Goal: Register for event/course

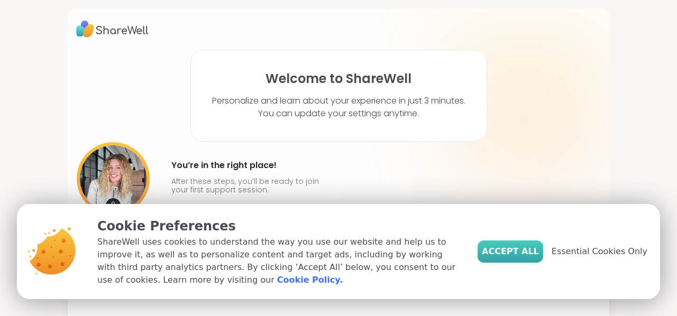
click at [525, 250] on span "Accept All" at bounding box center [510, 251] width 57 height 13
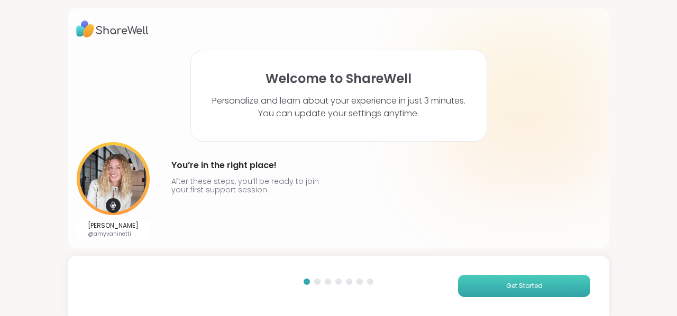
click at [529, 287] on span "Get Started" at bounding box center [524, 286] width 37 height 10
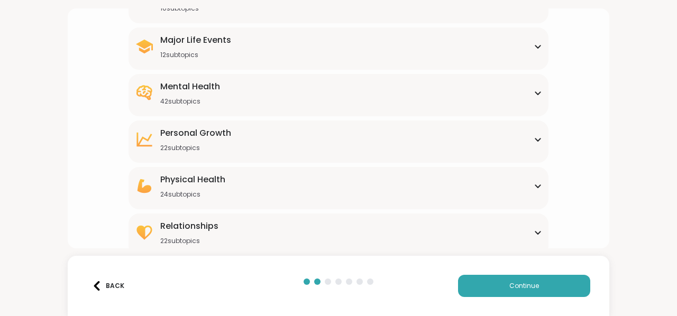
scroll to position [180, 0]
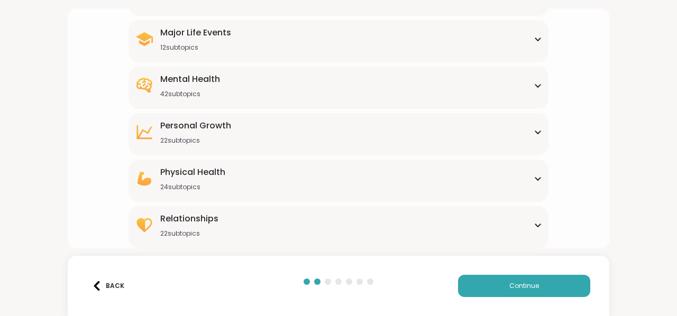
click at [250, 140] on div "[MEDICAL_DATA] 22 subtopics" at bounding box center [338, 132] width 407 height 25
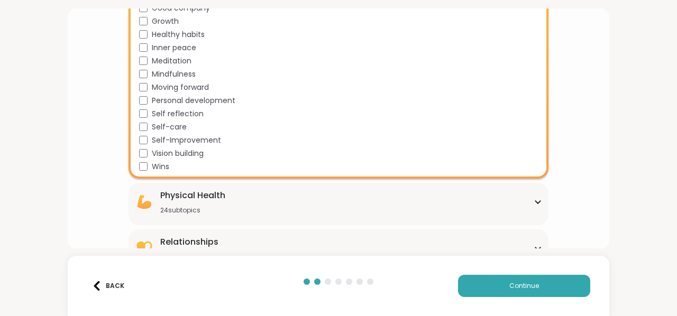
scroll to position [449, 0]
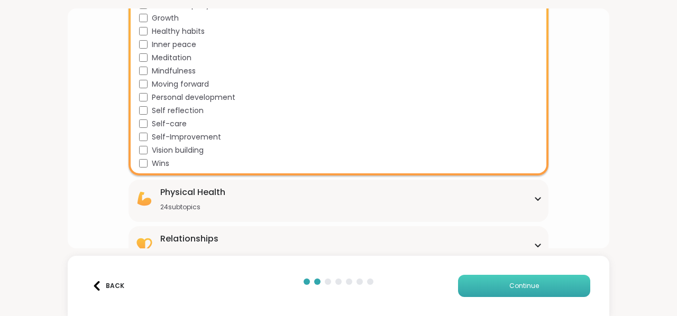
click at [516, 281] on span "Continue" at bounding box center [524, 286] width 30 height 10
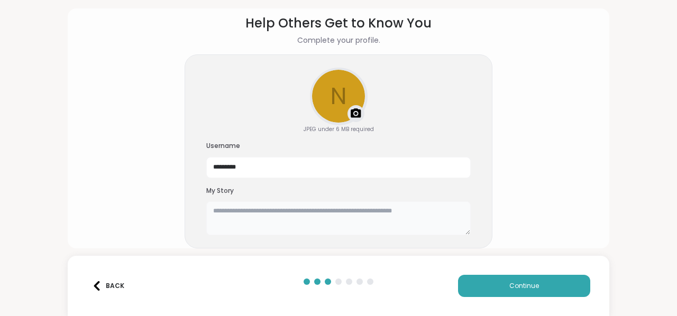
click at [303, 216] on textarea at bounding box center [338, 219] width 265 height 34
click at [238, 215] on textarea "*" at bounding box center [338, 219] width 265 height 34
type textarea "*"
drag, startPoint x: 434, startPoint y: 211, endPoint x: 434, endPoint y: 223, distance: 11.7
click at [434, 223] on textarea "**********" at bounding box center [338, 219] width 265 height 34
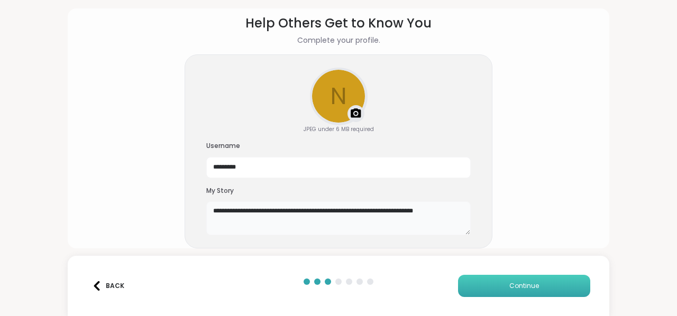
type textarea "**********"
click at [503, 292] on button "Continue" at bounding box center [524, 286] width 132 height 22
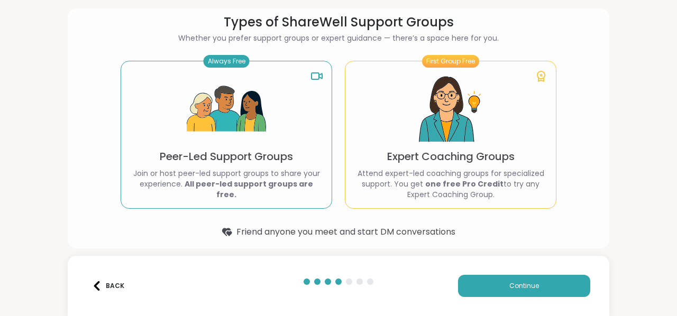
click at [224, 149] on img at bounding box center [226, 109] width 79 height 79
click at [248, 188] on b "All peer-led support groups are free." at bounding box center [249, 189] width 129 height 21
click at [513, 284] on span "Continue" at bounding box center [524, 286] width 30 height 10
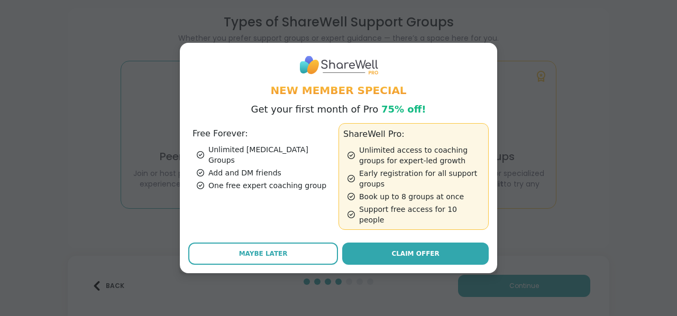
click at [266, 190] on div "Free Forever: Unlimited [MEDICAL_DATA] Groups Add and DM friends One free exper…" at bounding box center [263, 176] width 150 height 107
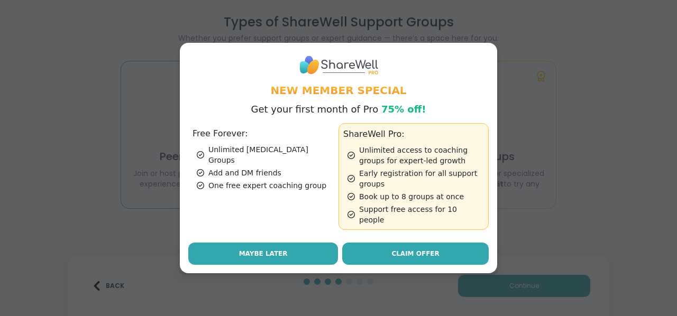
click at [309, 243] on button "Maybe Later" at bounding box center [263, 254] width 150 height 22
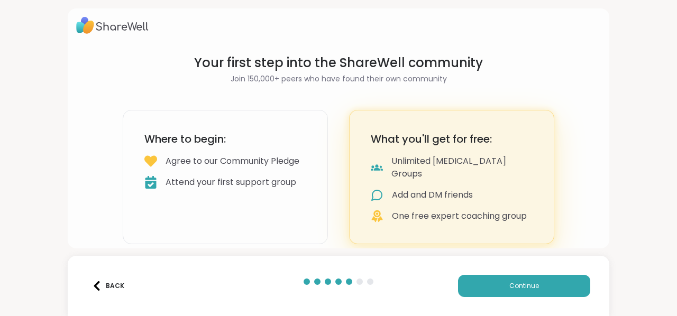
click at [233, 203] on div "Where to begin: Agree to our Community Pledge Attend your first support group" at bounding box center [225, 177] width 205 height 134
click at [493, 283] on button "Continue" at bounding box center [524, 286] width 132 height 22
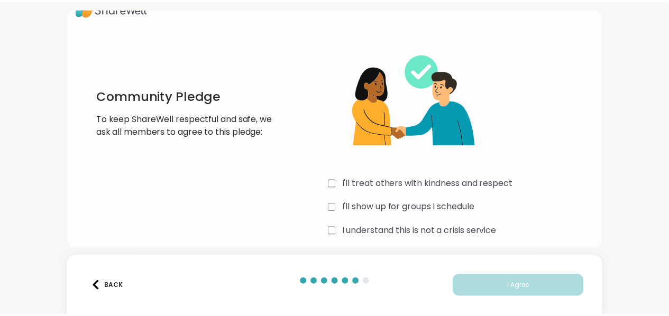
scroll to position [30, 0]
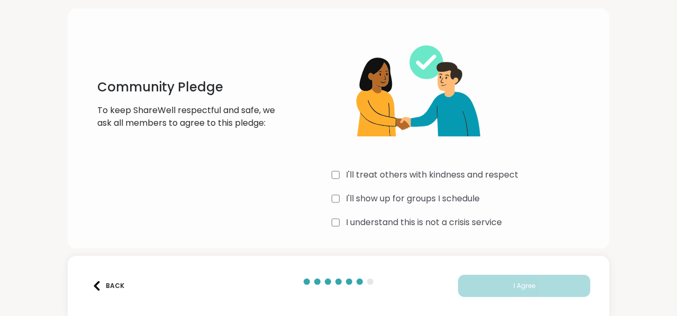
click at [337, 197] on div "I'll show up for groups I schedule" at bounding box center [466, 199] width 269 height 13
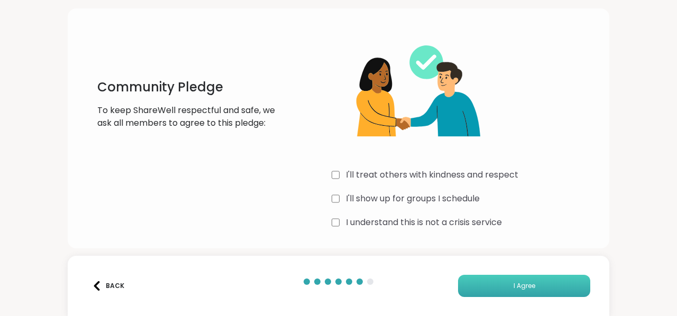
click at [514, 283] on span "I Agree" at bounding box center [525, 286] width 22 height 10
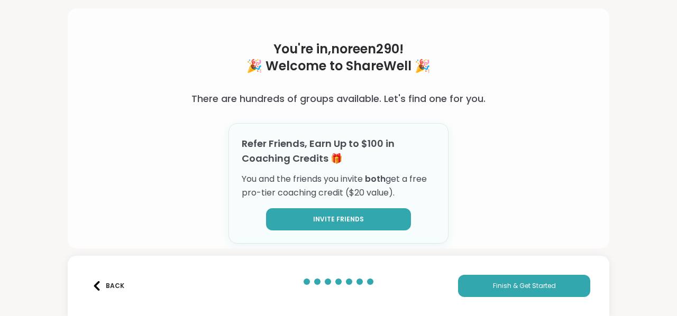
click at [353, 215] on span "Invite Friends" at bounding box center [338, 220] width 51 height 10
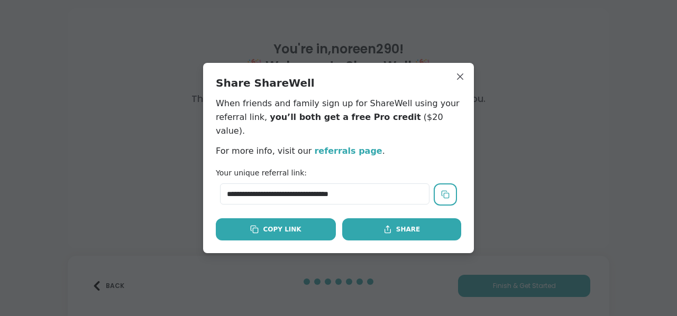
click at [305, 222] on button "Copy Link" at bounding box center [276, 230] width 120 height 22
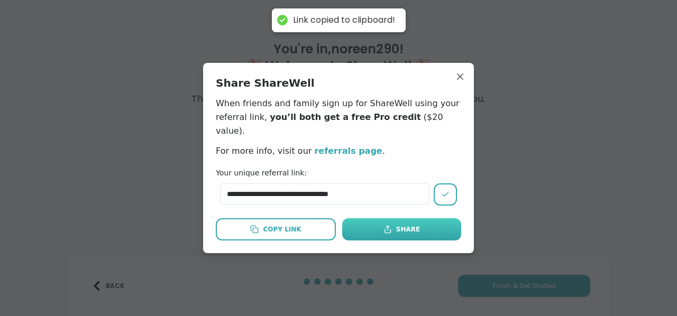
click at [406, 227] on button "Share" at bounding box center [401, 230] width 119 height 22
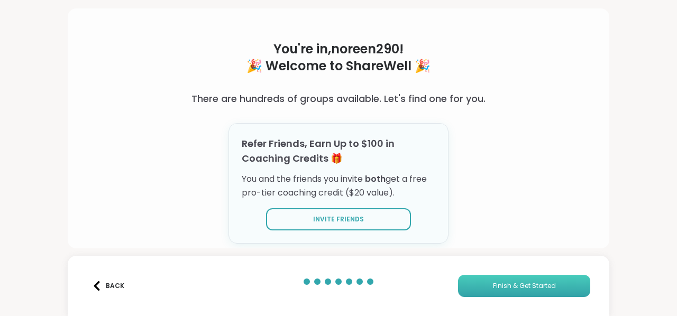
click at [518, 287] on span "Finish & Get Started" at bounding box center [524, 286] width 63 height 10
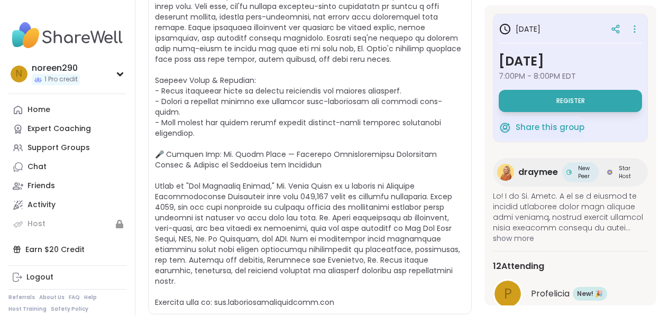
scroll to position [296, 0]
click at [589, 97] on button "Register" at bounding box center [570, 101] width 143 height 22
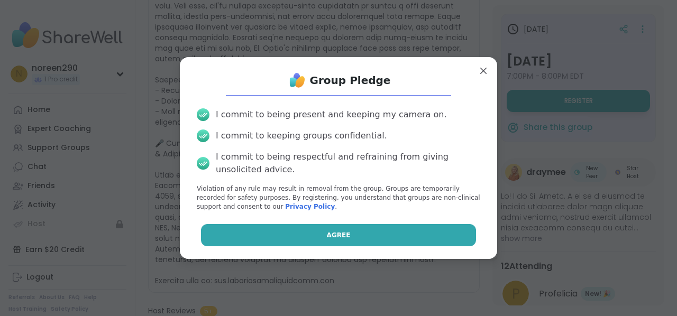
click at [332, 238] on span "Agree" at bounding box center [339, 236] width 24 height 10
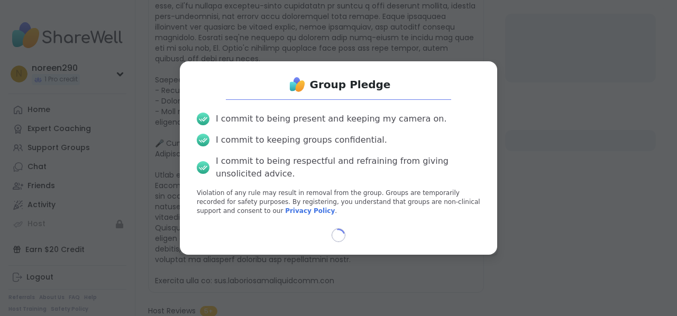
select select "**"
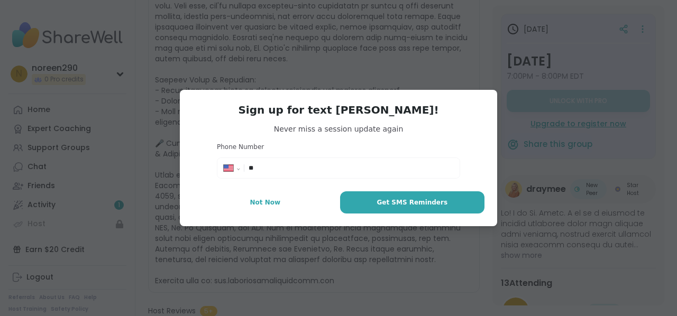
click at [376, 163] on input "**" at bounding box center [351, 168] width 205 height 11
click at [339, 169] on input "**" at bounding box center [351, 168] width 205 height 11
type input "**********"
click at [388, 204] on span "Get SMS Reminders" at bounding box center [412, 203] width 71 height 10
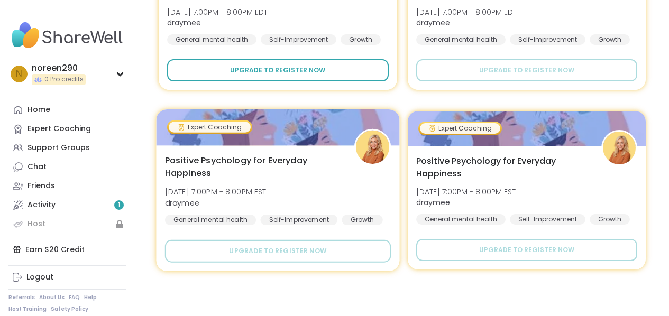
scroll to position [636, 0]
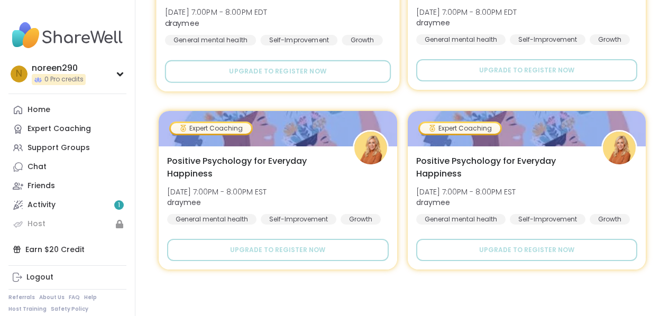
type textarea "*"
